Goal: Find specific page/section: Find specific page/section

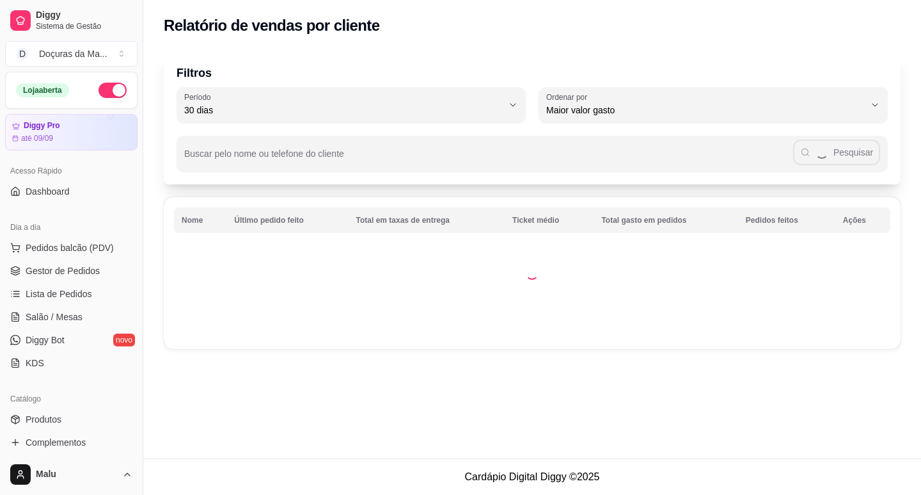
select select "30"
select select "HIGHEST_TOTAL_SPENT_WITH_ORDERS"
click at [65, 492] on span "Relatórios de vendas" at bounding box center [68, 498] width 84 height 13
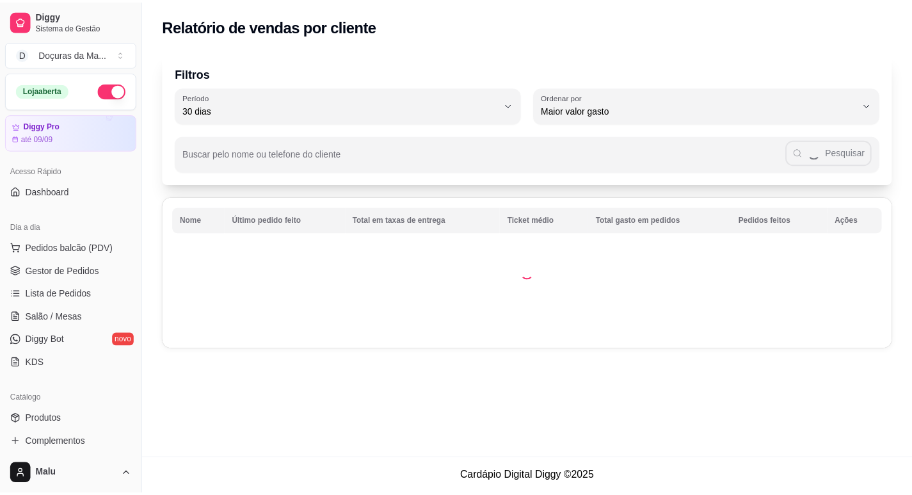
scroll to position [213, 0]
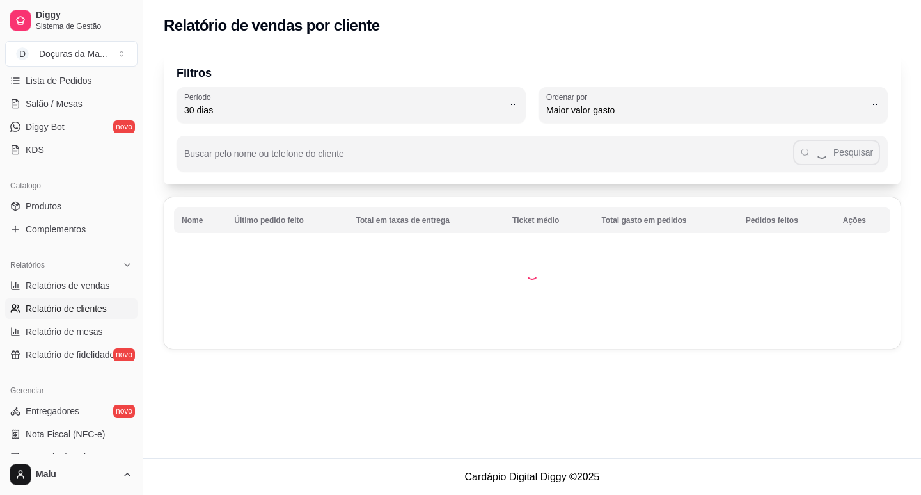
select select "ALL"
select select "0"
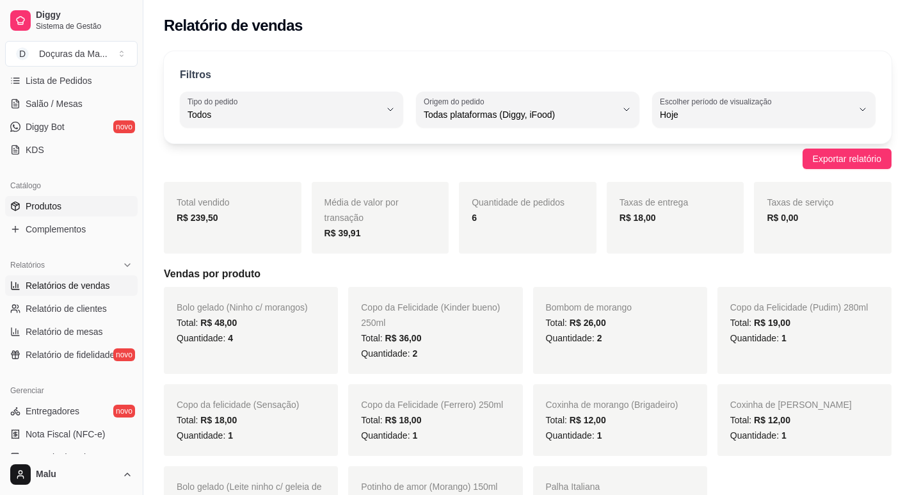
click at [38, 205] on span "Produtos" at bounding box center [44, 206] width 36 height 13
